Goal: Information Seeking & Learning: Learn about a topic

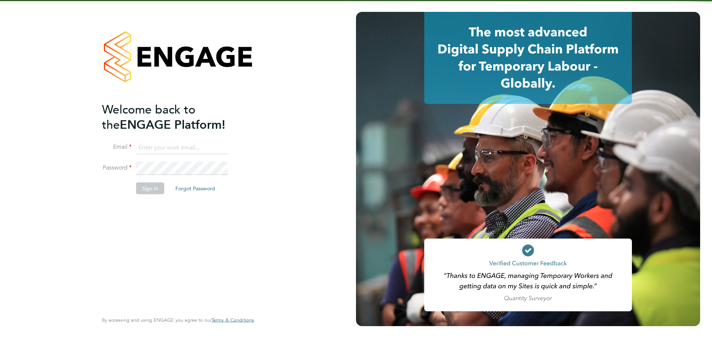
type input "jerin.aktar@morganhunt.com"
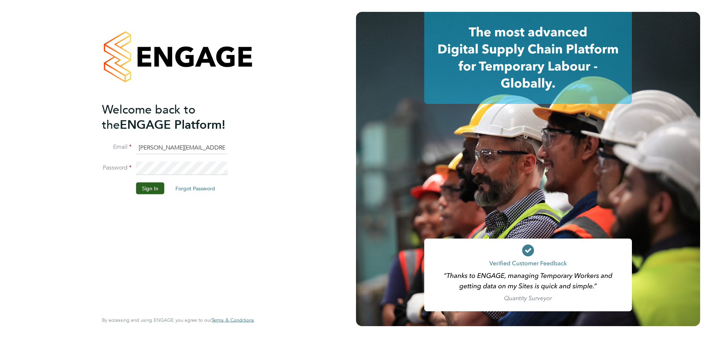
click at [157, 194] on li "Sign In Forgot Password" at bounding box center [174, 191] width 145 height 19
click at [158, 189] on button "Sign In" at bounding box center [150, 188] width 28 height 12
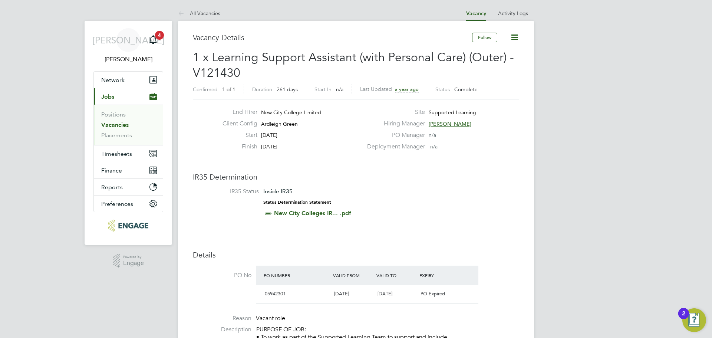
click at [120, 126] on link "Vacancies" at bounding box center [114, 124] width 27 height 7
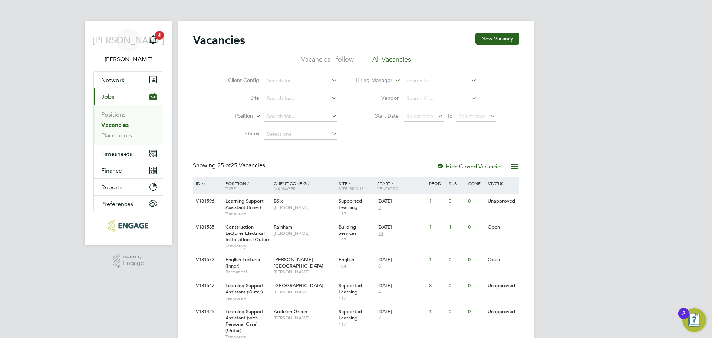
scroll to position [37, 0]
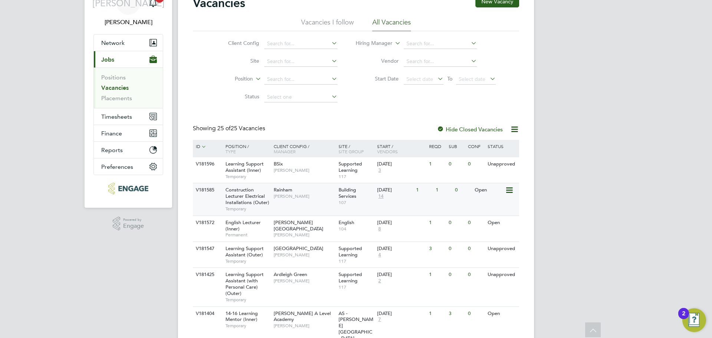
click at [322, 197] on span "[PERSON_NAME]" at bounding box center [303, 196] width 61 height 6
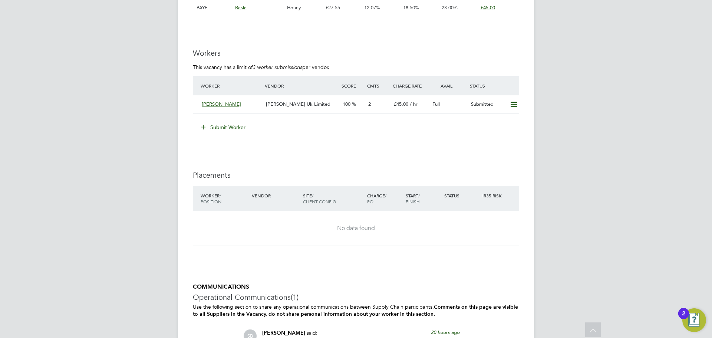
scroll to position [1334, 0]
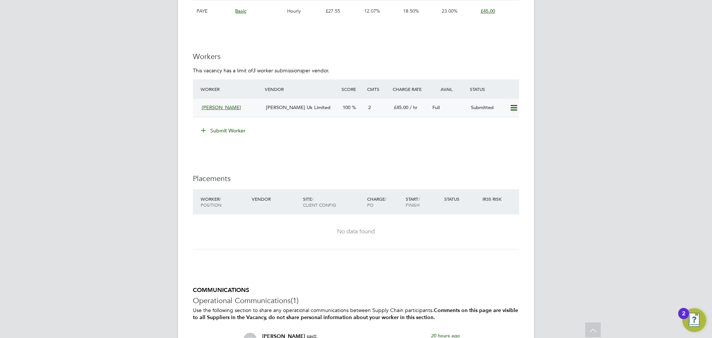
click at [342, 112] on div "100" at bounding box center [352, 108] width 26 height 12
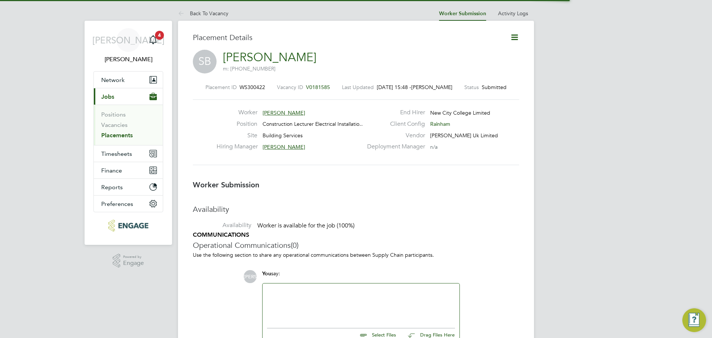
scroll to position [4, 4]
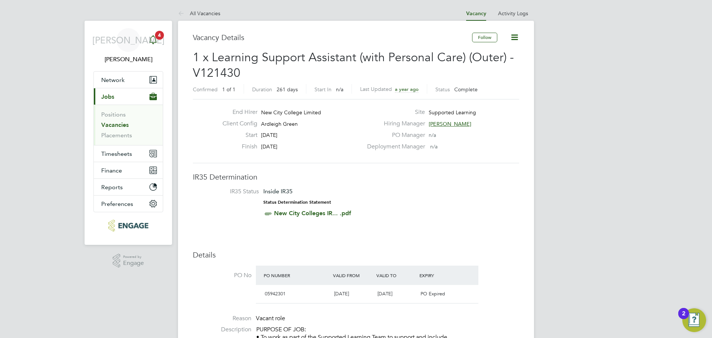
click at [157, 42] on icon "Main navigation" at bounding box center [153, 39] width 9 height 9
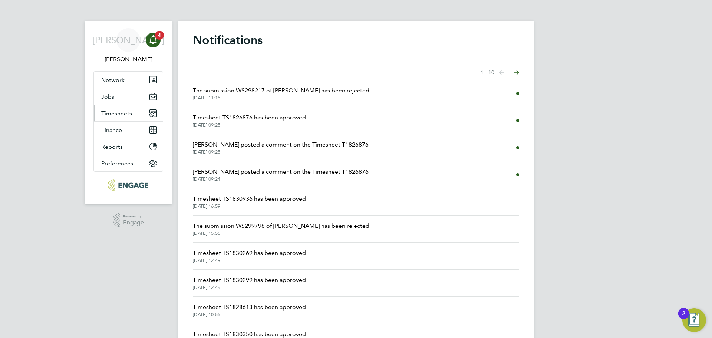
click at [128, 116] on span "Timesheets" at bounding box center [116, 113] width 31 height 7
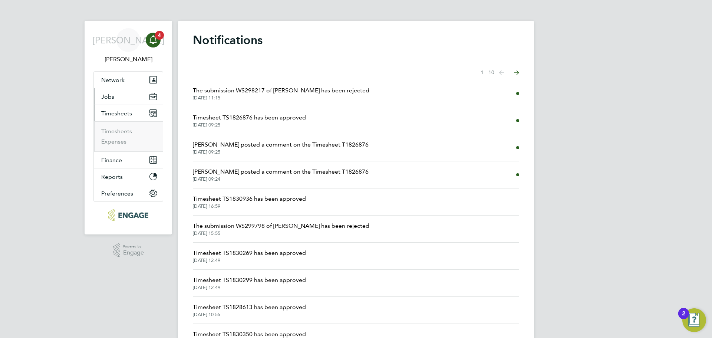
click at [120, 100] on button "Jobs" at bounding box center [128, 96] width 69 height 16
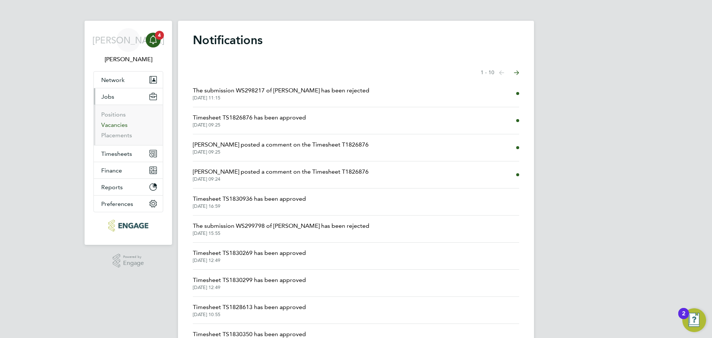
click at [115, 127] on link "Vacancies" at bounding box center [114, 124] width 26 height 7
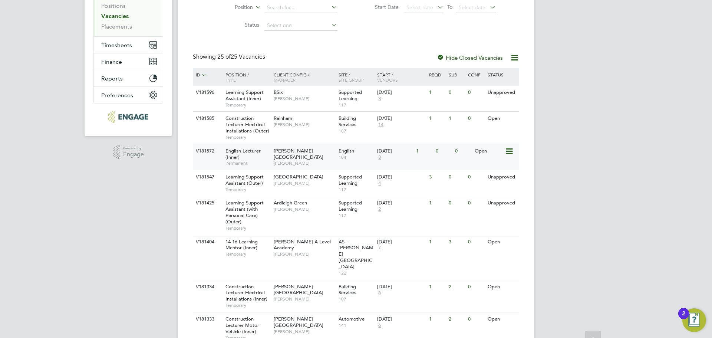
scroll to position [111, 0]
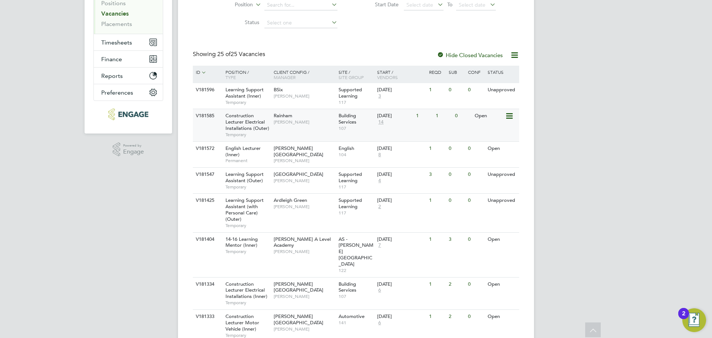
click at [274, 128] on div "Rainham Ian Rist" at bounding box center [304, 118] width 65 height 19
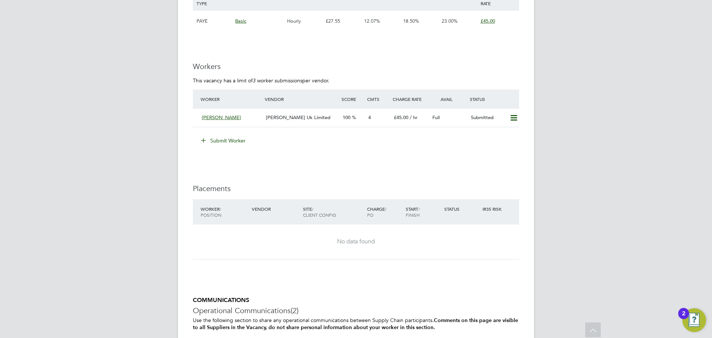
scroll to position [1289, 0]
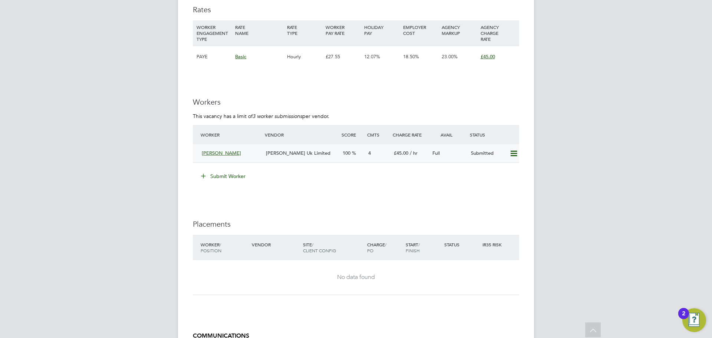
click at [316, 157] on div "[PERSON_NAME] Uk Limited" at bounding box center [301, 153] width 77 height 12
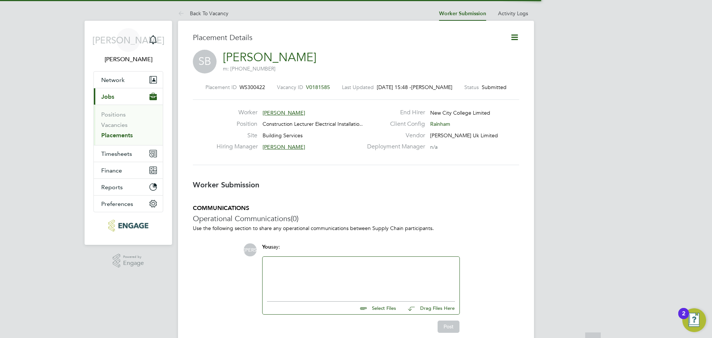
scroll to position [4, 4]
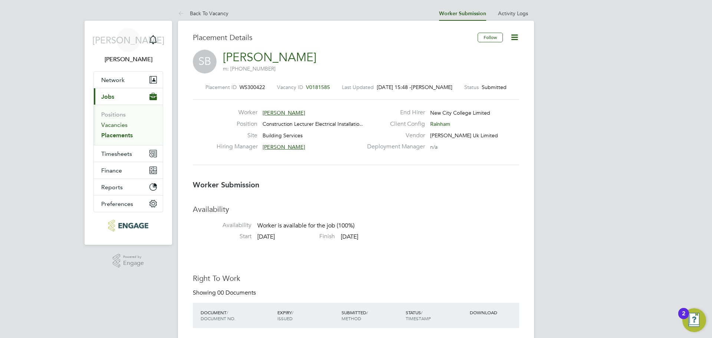
click at [106, 127] on link "Vacancies" at bounding box center [114, 124] width 26 height 7
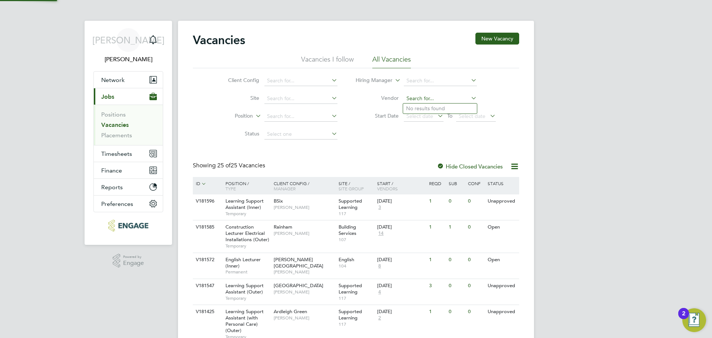
click at [453, 97] on input at bounding box center [440, 98] width 73 height 10
drag, startPoint x: 471, startPoint y: 165, endPoint x: 473, endPoint y: 142, distance: 23.5
click at [471, 165] on label "Hide Closed Vacancies" at bounding box center [470, 166] width 66 height 7
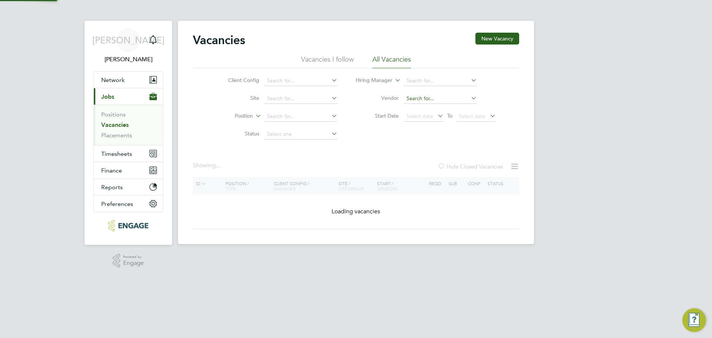
click at [454, 97] on input at bounding box center [440, 98] width 73 height 10
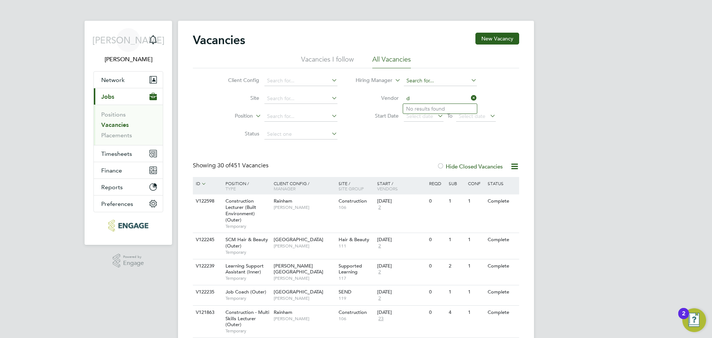
type input "d"
click at [445, 80] on input at bounding box center [440, 81] width 73 height 10
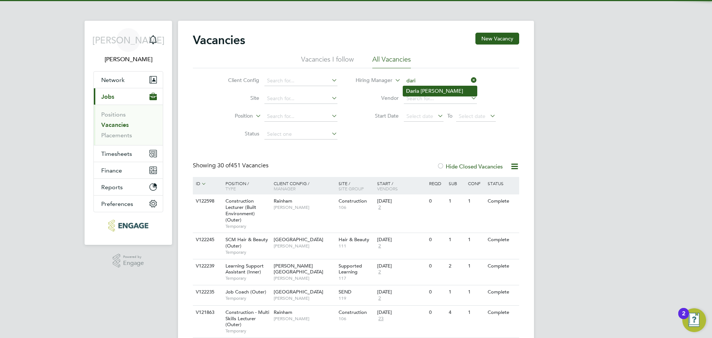
click at [461, 87] on li "Dari a Gregory" at bounding box center [440, 91] width 74 height 10
type input "Daria Gregory"
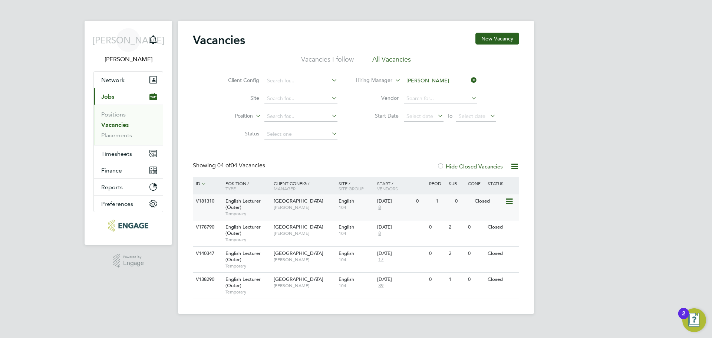
click at [328, 206] on span "Daria Gregory" at bounding box center [303, 207] width 61 height 6
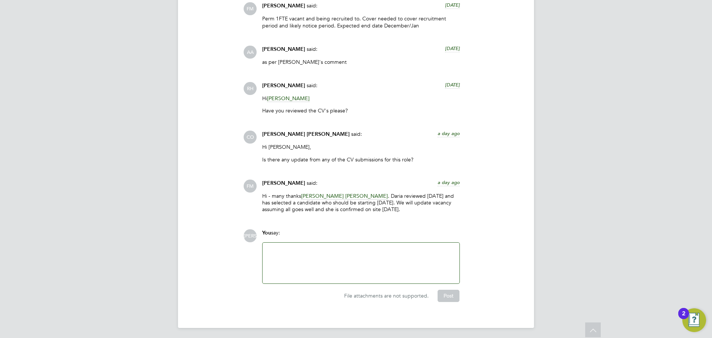
scroll to position [1391, 0]
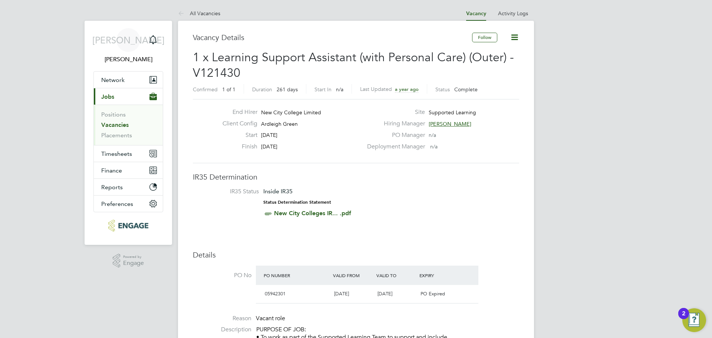
click at [109, 124] on link "Vacancies" at bounding box center [114, 124] width 27 height 7
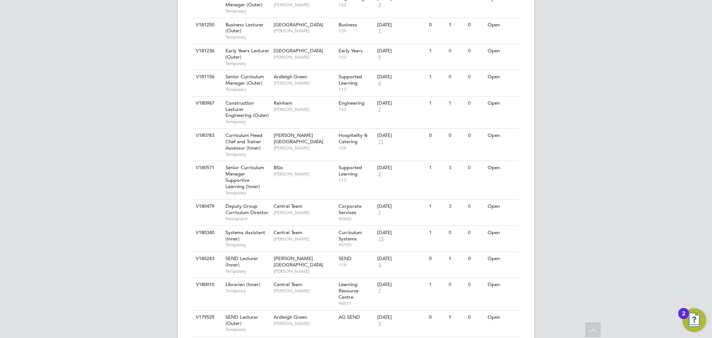
scroll to position [482, 0]
